Goal: Information Seeking & Learning: Learn about a topic

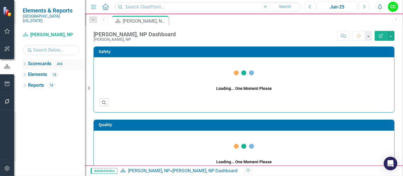
click at [23, 62] on div "Dropdown" at bounding box center [25, 64] width 4 height 5
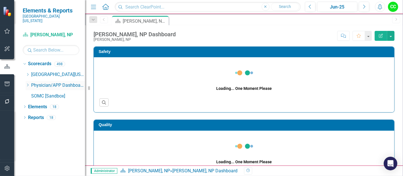
click at [27, 83] on icon "Dropdown" at bounding box center [28, 84] width 4 height 3
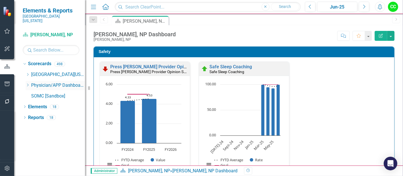
click at [28, 83] on icon "Dropdown" at bounding box center [28, 84] width 4 height 3
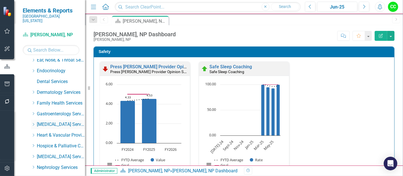
scroll to position [80, 0]
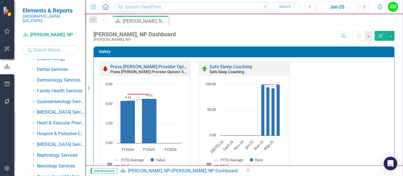
click at [34, 111] on icon "Dropdown" at bounding box center [33, 112] width 4 height 3
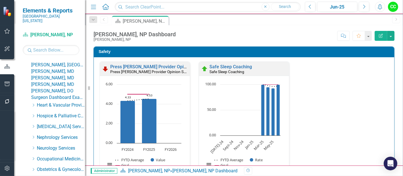
scroll to position [135, 0]
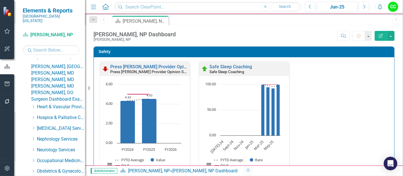
click at [61, 103] on link "Surgeon Dashboard Example" at bounding box center [58, 99] width 54 height 7
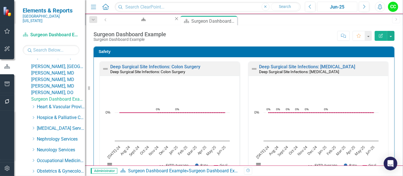
click at [339, 7] on div "Jun-25" at bounding box center [337, 7] width 36 height 7
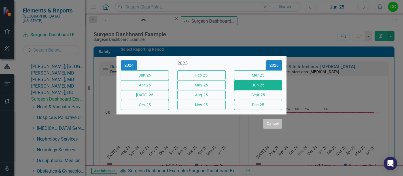
click at [271, 129] on button "Cancel" at bounding box center [272, 124] width 19 height 10
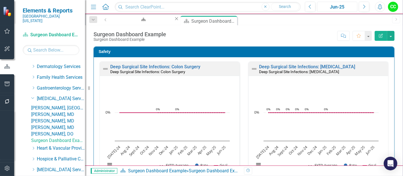
scroll to position [90, 0]
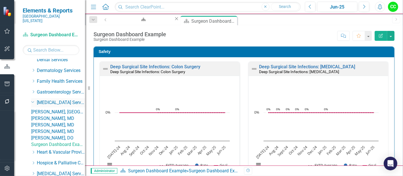
click at [33, 100] on icon "Dropdown" at bounding box center [32, 102] width 3 height 4
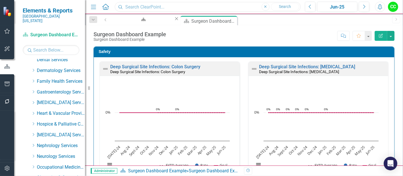
click at [176, 8] on input "text" at bounding box center [208, 7] width 186 height 10
type input "Department of Surgery"
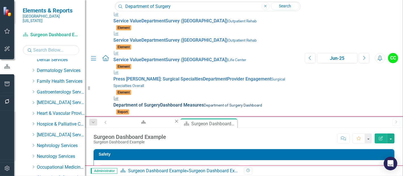
click at [204, 103] on small "Department of Surgery Dashboard" at bounding box center [233, 105] width 58 height 5
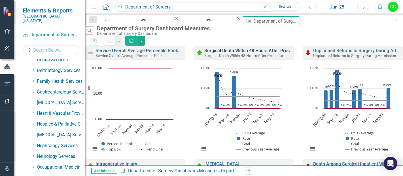
click at [263, 53] on link "Surgical Death Within 48 Hours After Procedure" at bounding box center [252, 50] width 97 height 5
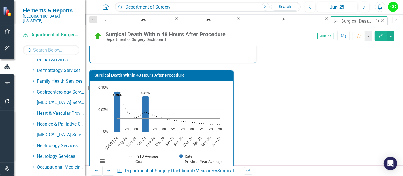
click at [381, 21] on icon at bounding box center [382, 20] width 3 height 3
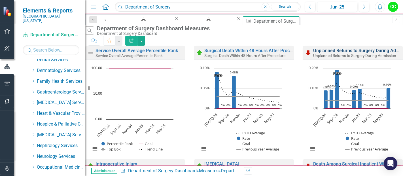
click at [337, 52] on link "Unplanned Returns to Surgery During Admission" at bounding box center [362, 50] width 99 height 5
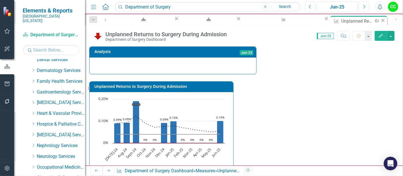
click at [380, 20] on icon "Close" at bounding box center [383, 20] width 6 height 5
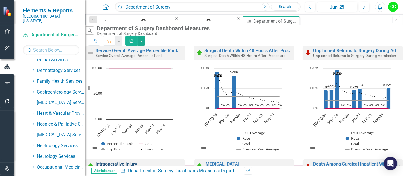
click at [136, 161] on link "Intraoperative Injury" at bounding box center [117, 163] width 42 height 5
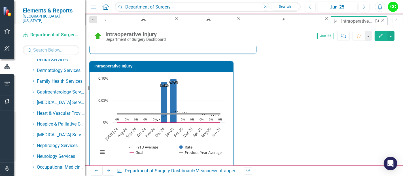
click at [380, 19] on icon "Close" at bounding box center [383, 20] width 6 height 5
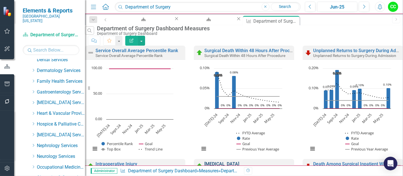
click at [225, 161] on link "[MEDICAL_DATA]" at bounding box center [221, 163] width 35 height 5
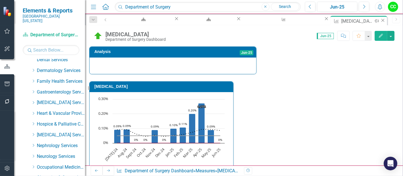
click at [380, 21] on icon "Close" at bounding box center [383, 20] width 6 height 5
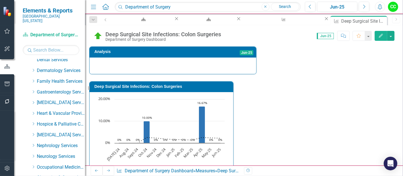
scroll to position [181, 0]
click at [380, 21] on icon "Close" at bounding box center [383, 20] width 6 height 5
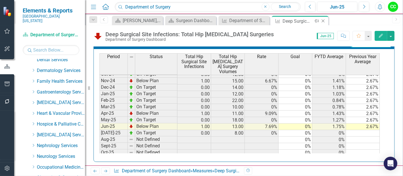
click at [323, 21] on icon "Close" at bounding box center [323, 21] width 6 height 5
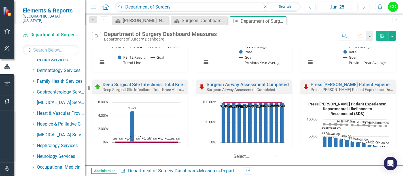
click at [155, 87] on small "Deep Surgical Site Infections: Total Knee Athroplasty Surgeries" at bounding box center [156, 89] width 106 height 5
click at [157, 85] on link "Deep Surgical Site Infections: Total Knee Surgeries" at bounding box center [155, 84] width 104 height 5
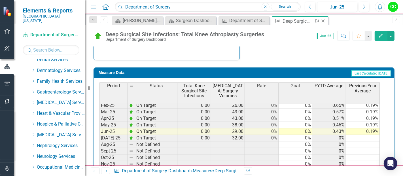
click at [323, 21] on icon at bounding box center [323, 21] width 3 height 3
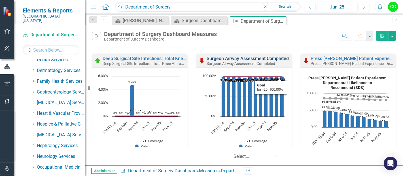
click at [255, 58] on link "Surgeon Airway Assessment Completed" at bounding box center [248, 58] width 82 height 5
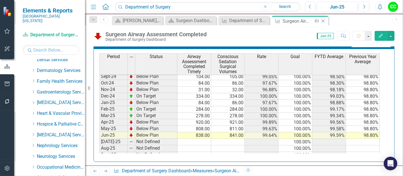
click at [322, 21] on icon "Close" at bounding box center [323, 21] width 6 height 5
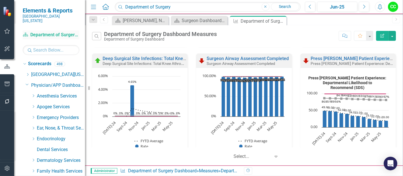
click at [63, 32] on link "Scorecard Department of Surgery Dashboard" at bounding box center [51, 35] width 57 height 7
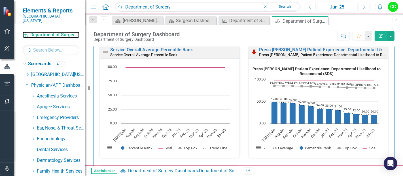
scroll to position [828, 0]
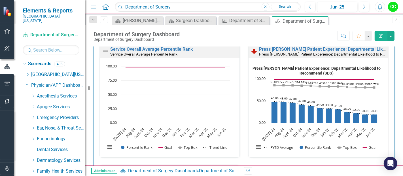
click at [388, 67] on div "Service Overall Average Percentile Rank Service Overall Average Percentile Rank…" at bounding box center [244, 173] width 301 height 266
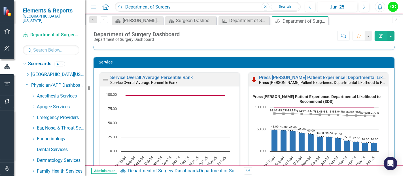
scroll to position [799, 0]
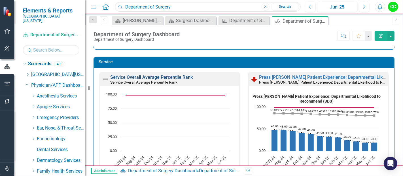
click at [176, 76] on link "Service Overall Average Percentile Rank" at bounding box center [151, 77] width 82 height 5
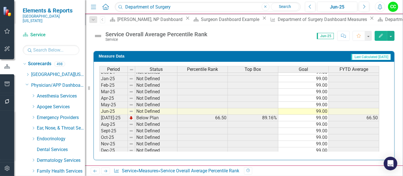
scroll to position [194, 0]
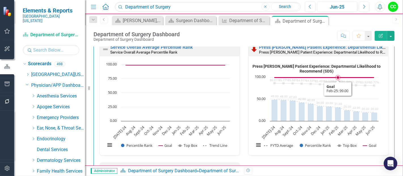
scroll to position [814, 0]
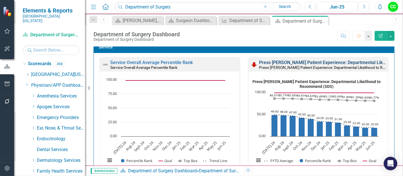
click at [329, 60] on link "Press [PERSON_NAME] Patient Experience: Departmental Likelihood to Recommend (S…" at bounding box center [351, 62] width 184 height 5
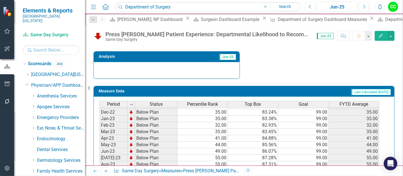
scroll to position [33, 0]
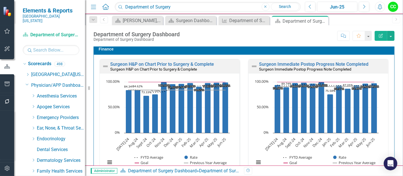
scroll to position [1259, 0]
